Goal: Task Accomplishment & Management: Use online tool/utility

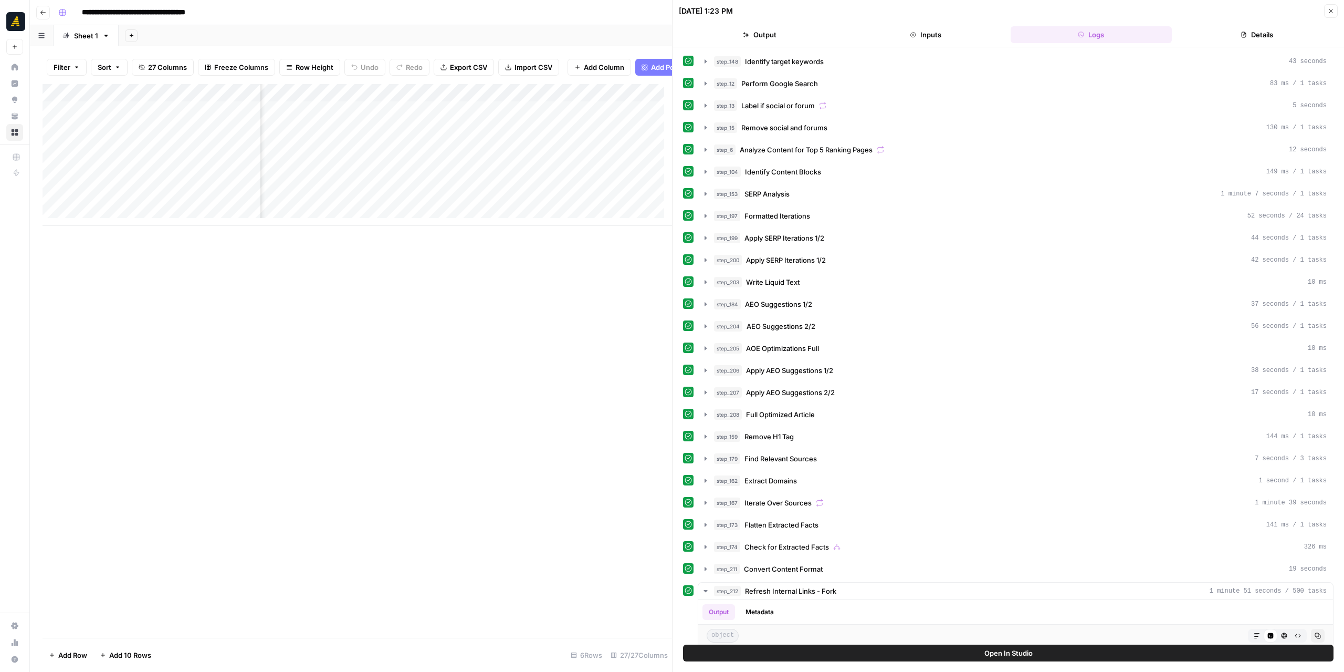
scroll to position [192, 0]
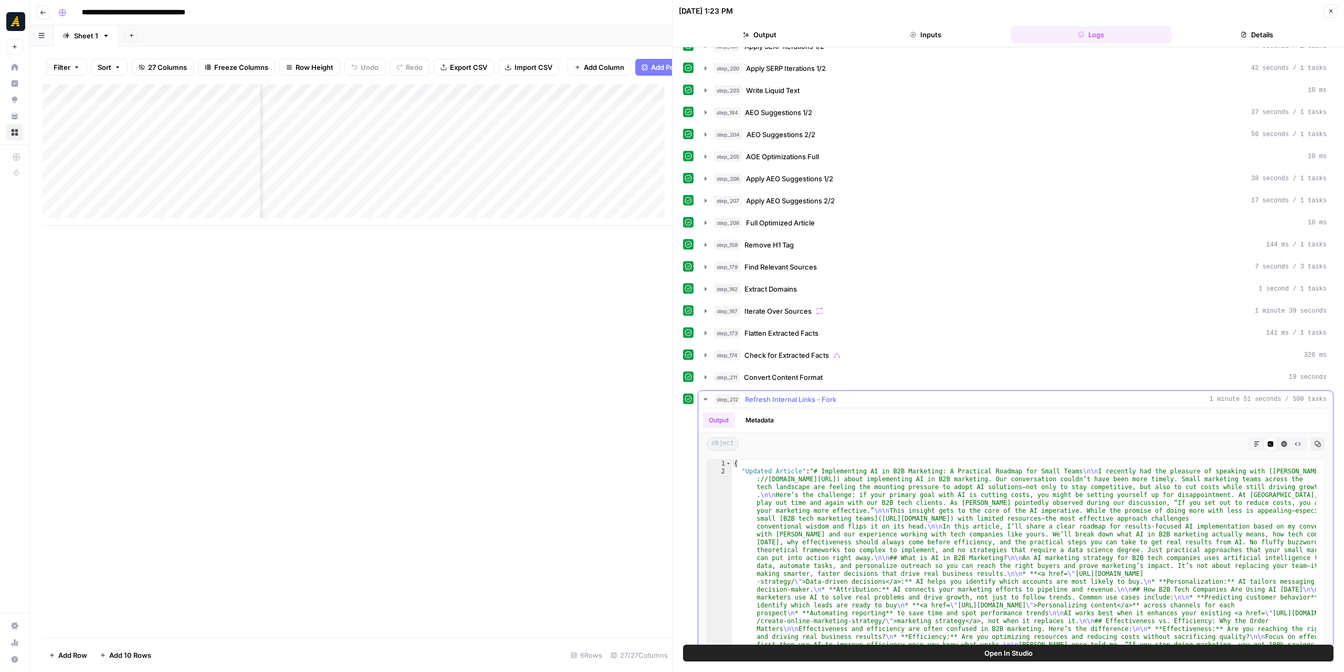
click at [704, 395] on icon "button" at bounding box center [706, 399] width 8 height 8
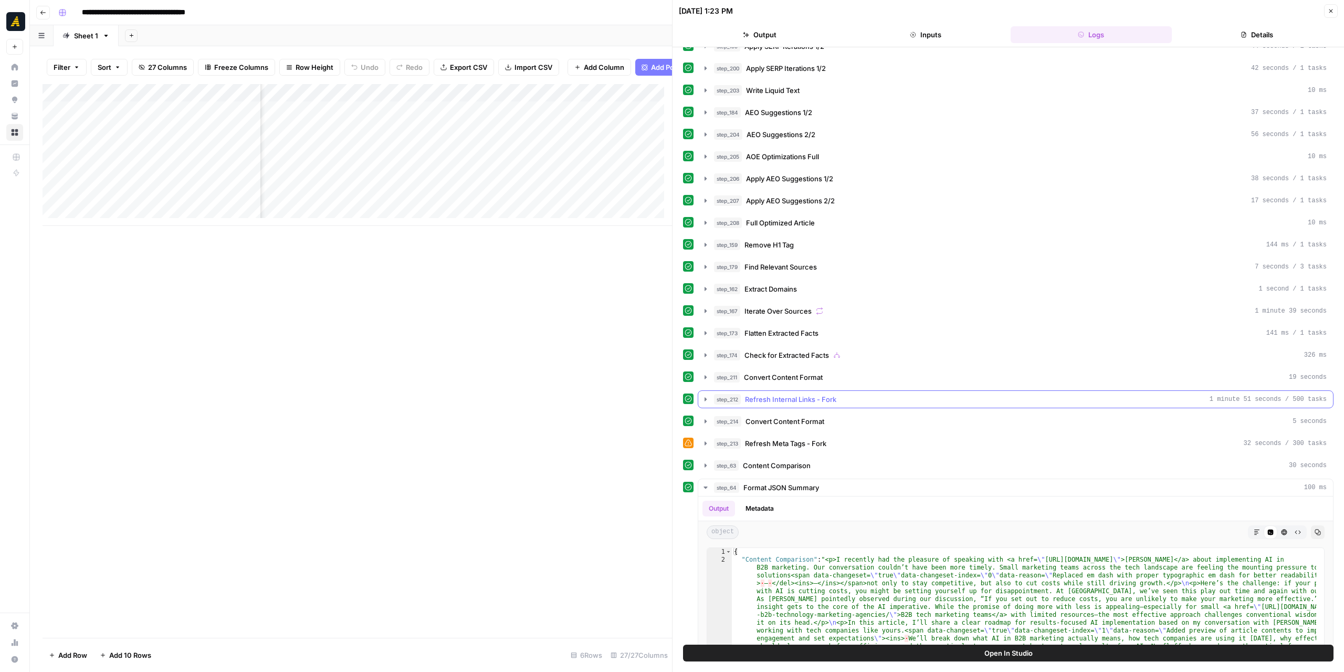
scroll to position [244, 0]
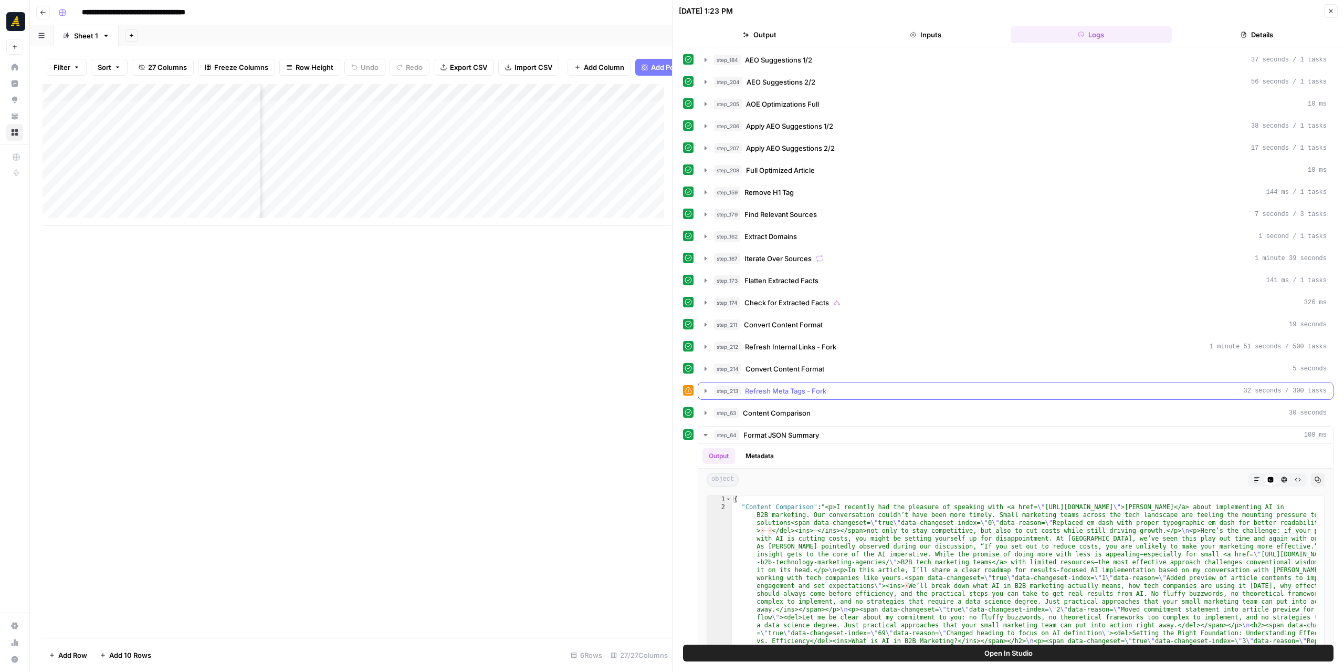
click at [703, 386] on icon "button" at bounding box center [706, 390] width 8 height 8
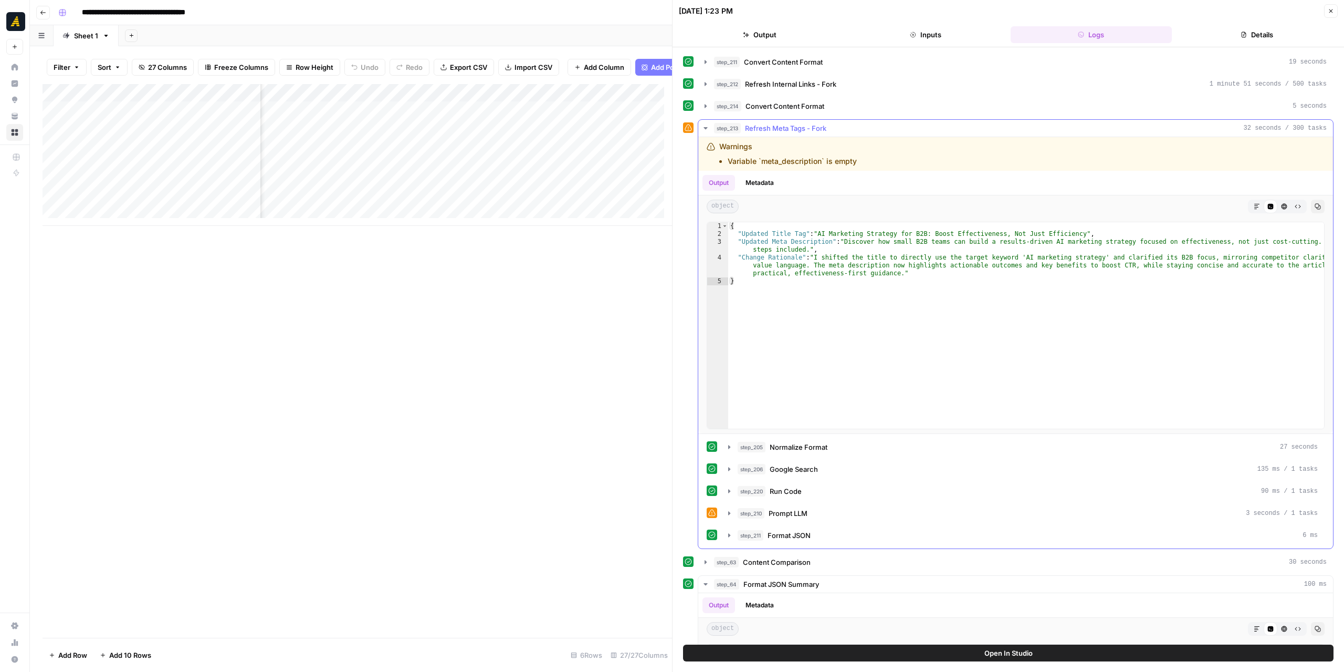
scroll to position [454, 0]
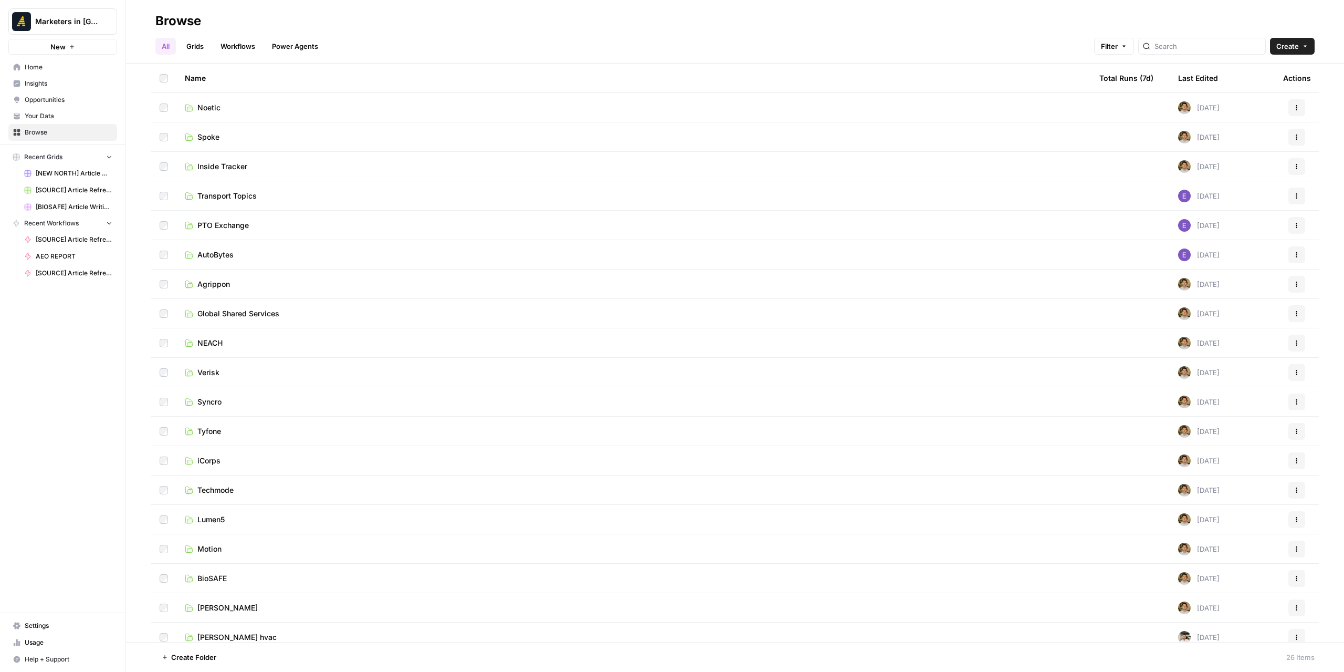
click at [59, 114] on span "Your Data" at bounding box center [69, 115] width 88 height 9
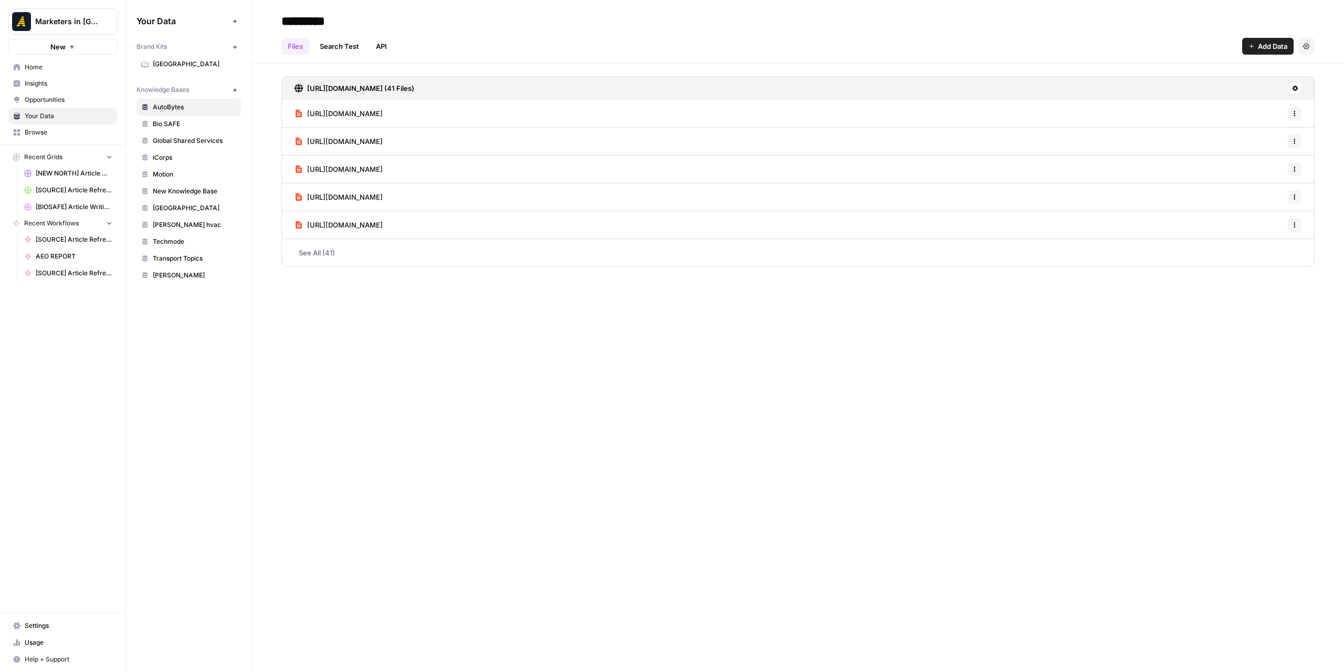
click at [29, 622] on span "Settings" at bounding box center [69, 625] width 88 height 9
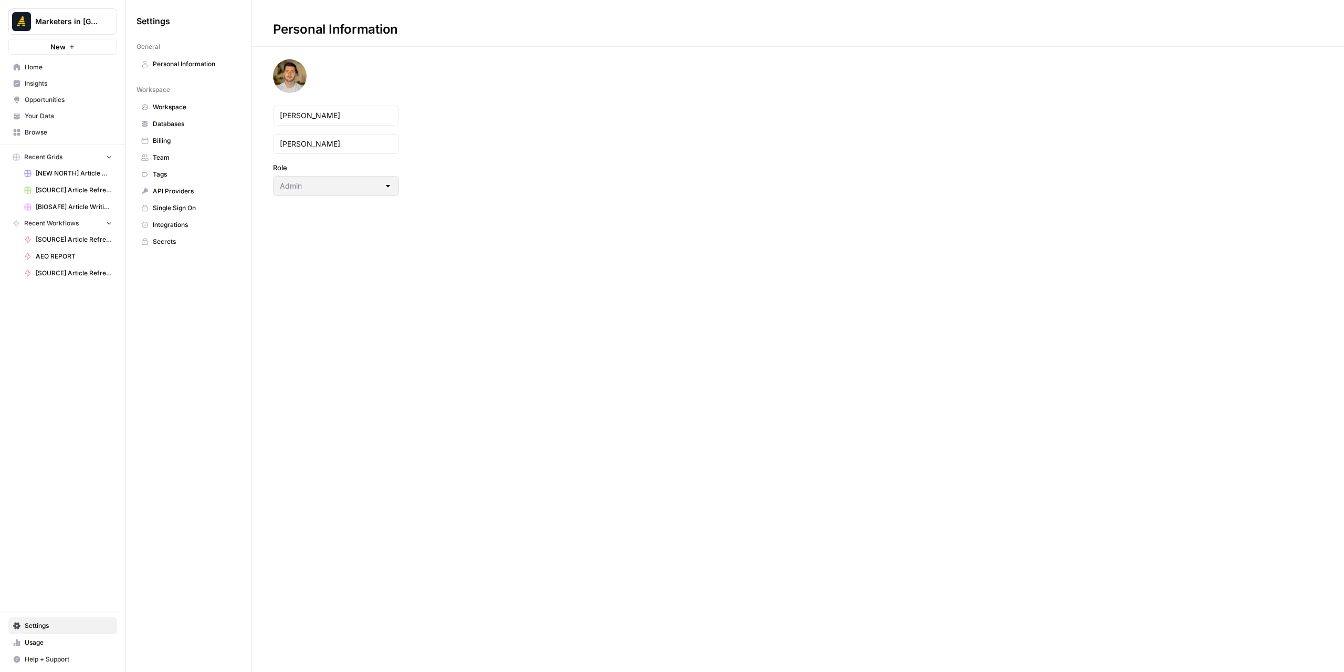
click at [30, 638] on span "Usage" at bounding box center [69, 641] width 88 height 9
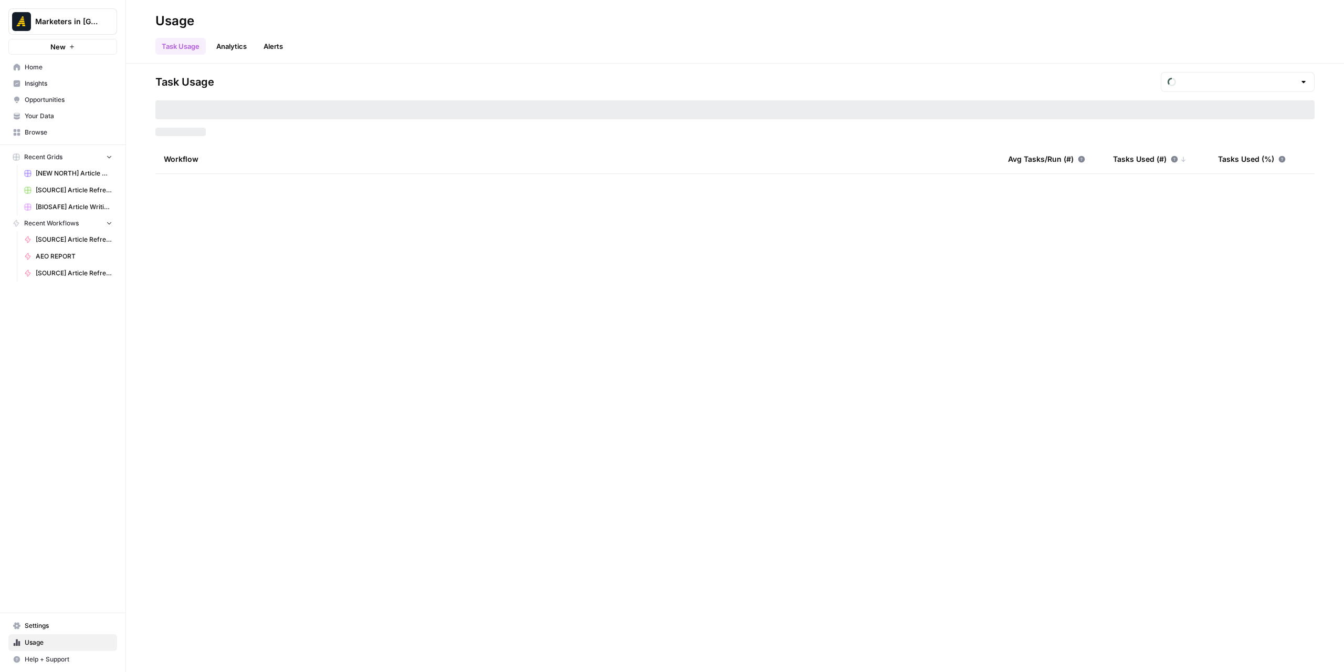
type input "September Tasks"
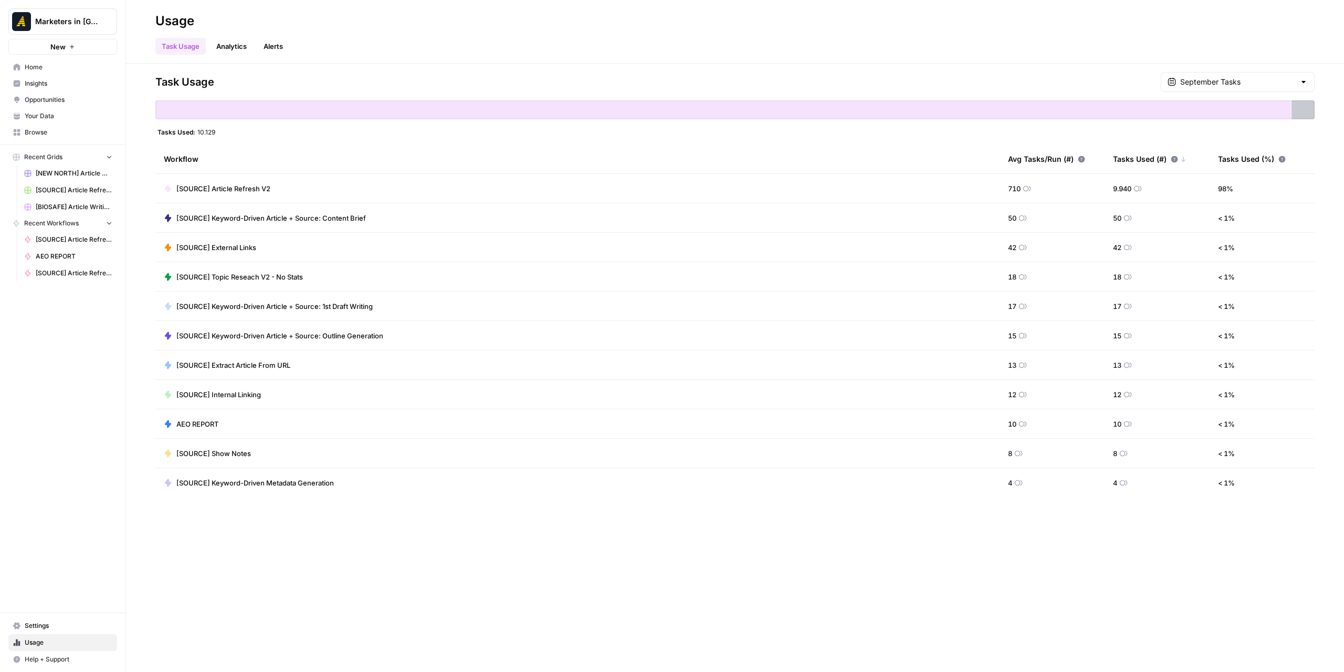
click at [218, 49] on link "Analytics" at bounding box center [231, 46] width 43 height 17
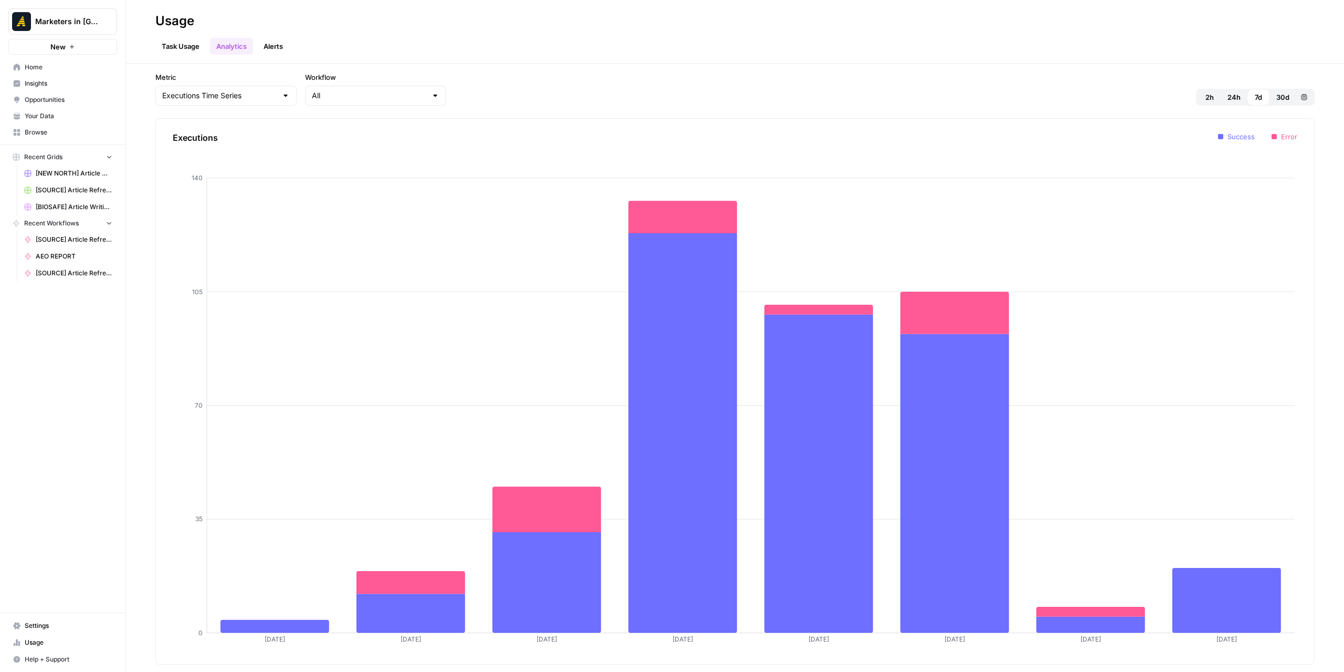
click at [266, 45] on link "Alerts" at bounding box center [273, 46] width 32 height 17
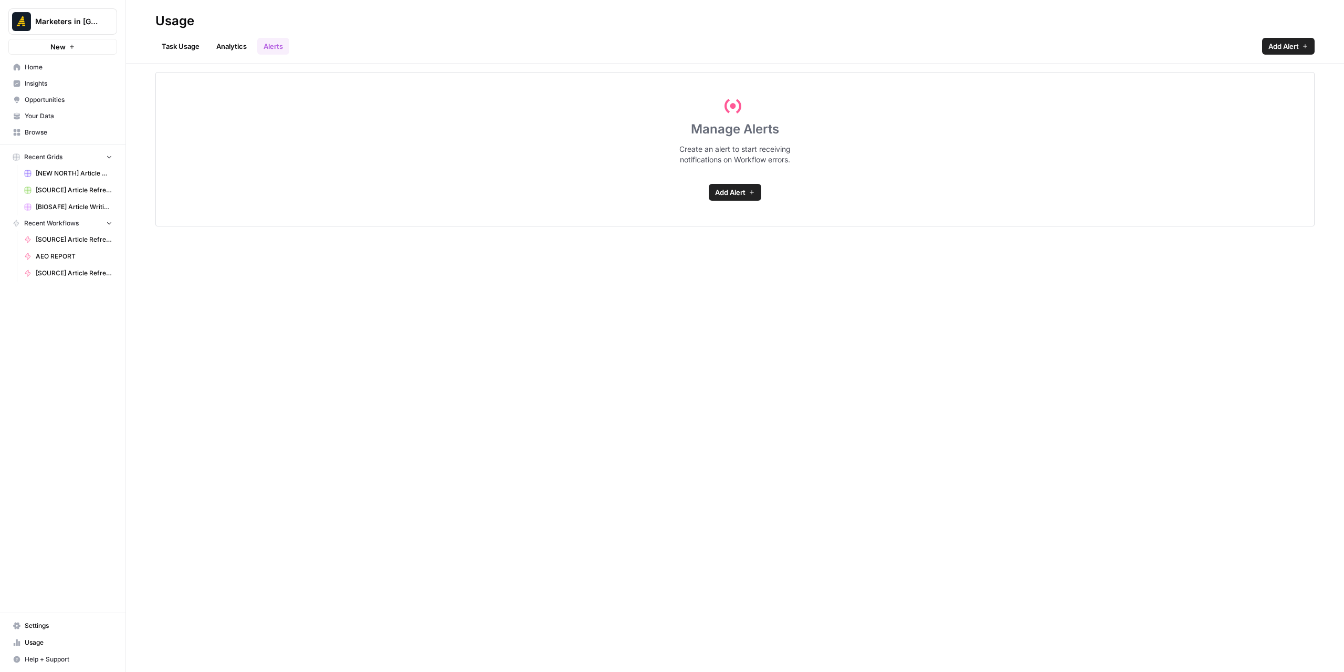
click at [187, 45] on link "Task Usage" at bounding box center [180, 46] width 50 height 17
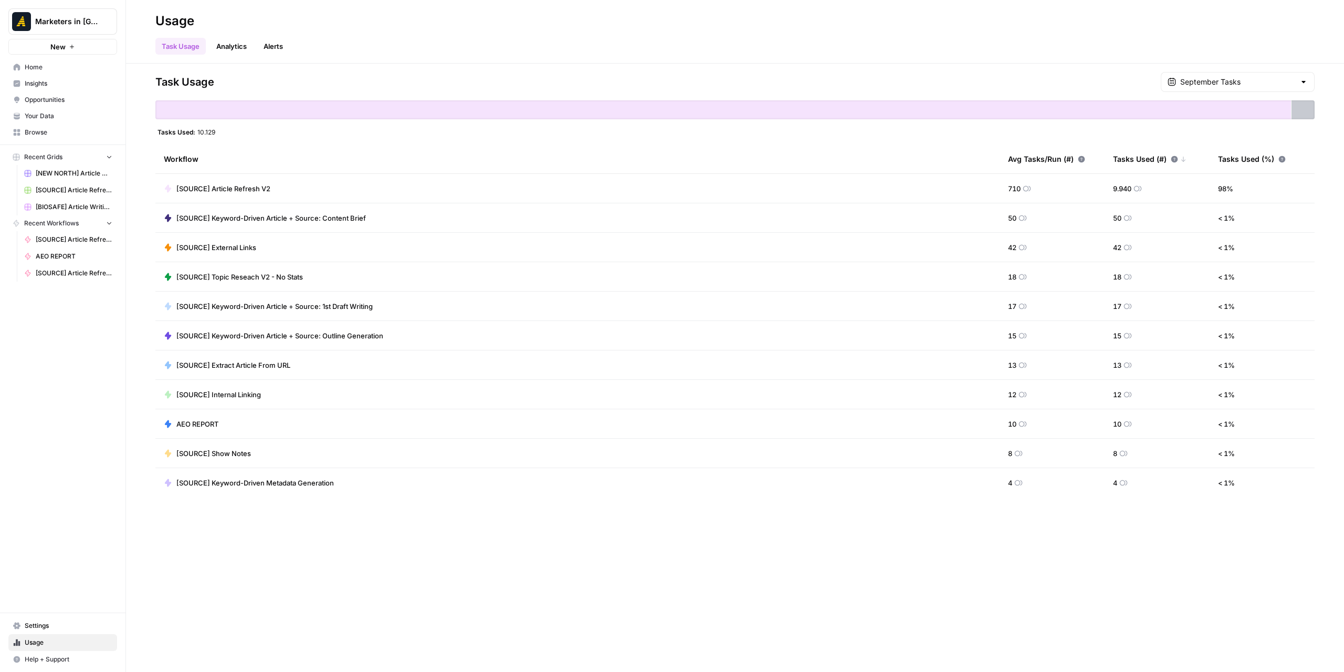
click at [223, 187] on span "[SOURCE] Article Refresh V2" at bounding box center [223, 188] width 94 height 11
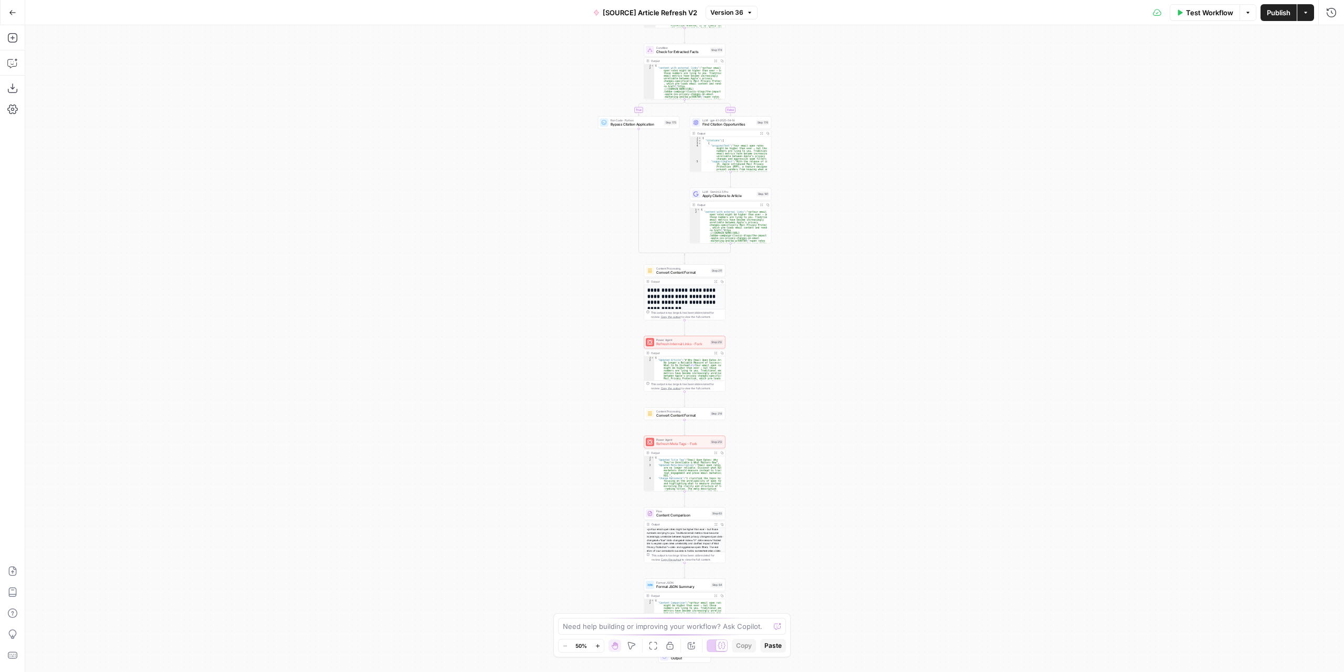
click at [771, 406] on div "true false true false true false Workflow Set Inputs Inputs Power Agent Identif…" at bounding box center [684, 348] width 1319 height 646
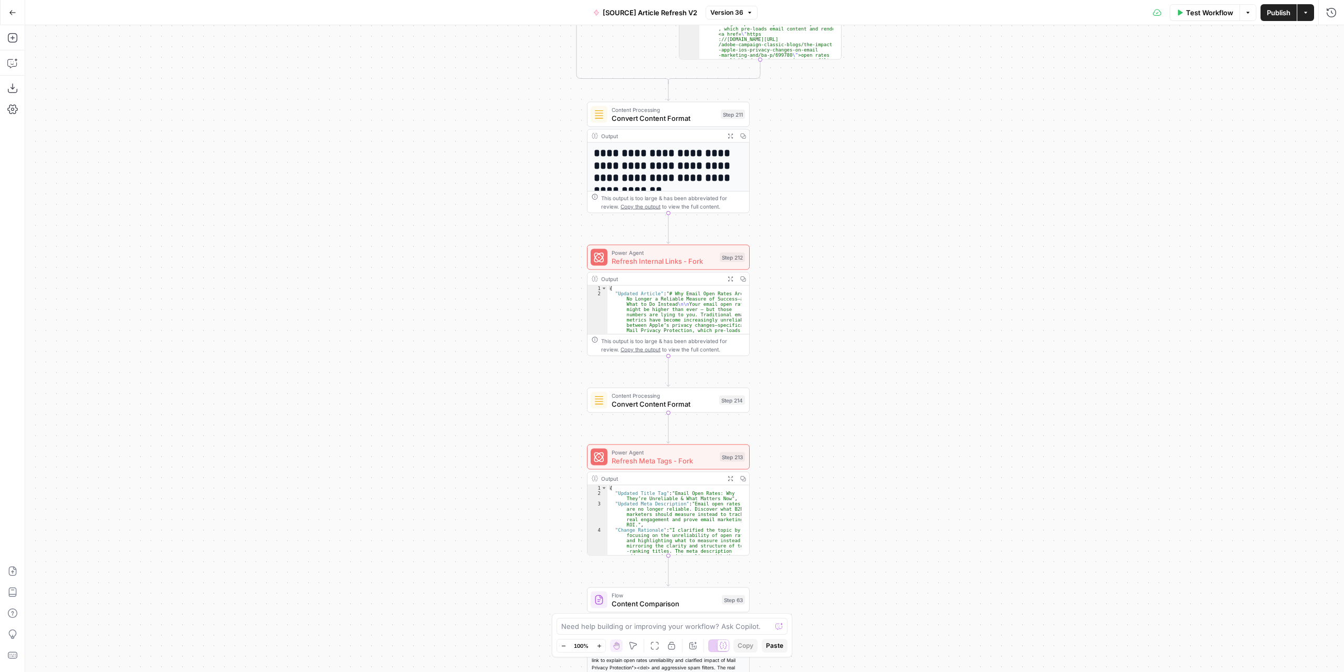
drag, startPoint x: 809, startPoint y: 385, endPoint x: 885, endPoint y: 385, distance: 76.1
click at [885, 385] on div "true false true false true false Workflow Set Inputs Inputs Power Agent Identif…" at bounding box center [684, 348] width 1319 height 646
